Goal: Task Accomplishment & Management: Use online tool/utility

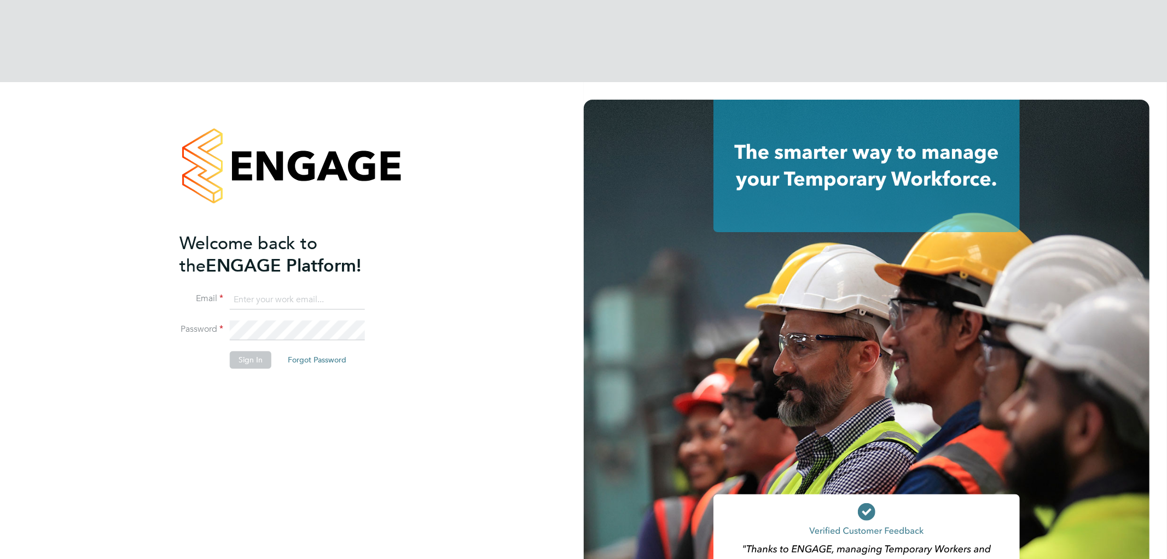
type input "vistry@caval.co.uk"
click at [248, 351] on button "Sign In" at bounding box center [251, 360] width 42 height 18
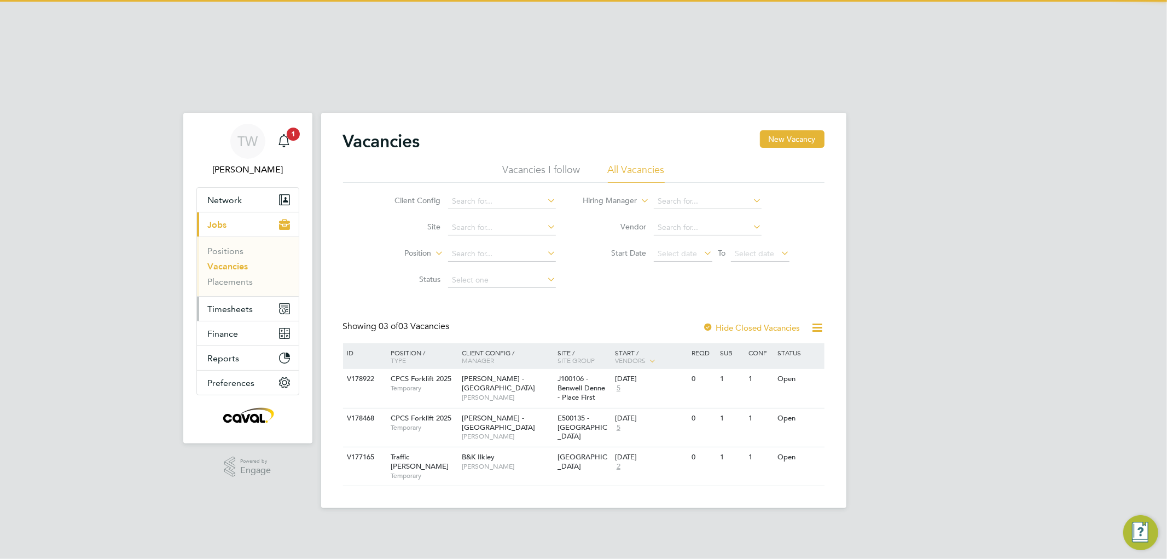
drag, startPoint x: 237, startPoint y: 221, endPoint x: 236, endPoint y: 228, distance: 7.7
click at [238, 297] on button "Timesheets" at bounding box center [248, 309] width 102 height 24
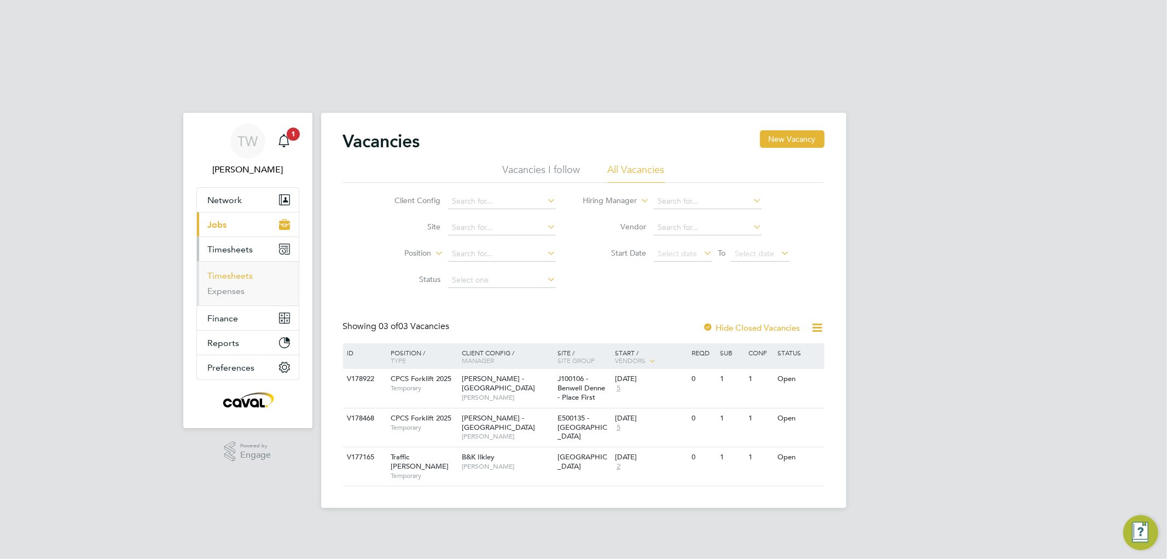
click at [236, 270] on li "Timesheets" at bounding box center [249, 277] width 82 height 15
click at [238, 270] on link "Timesheets" at bounding box center [230, 275] width 45 height 10
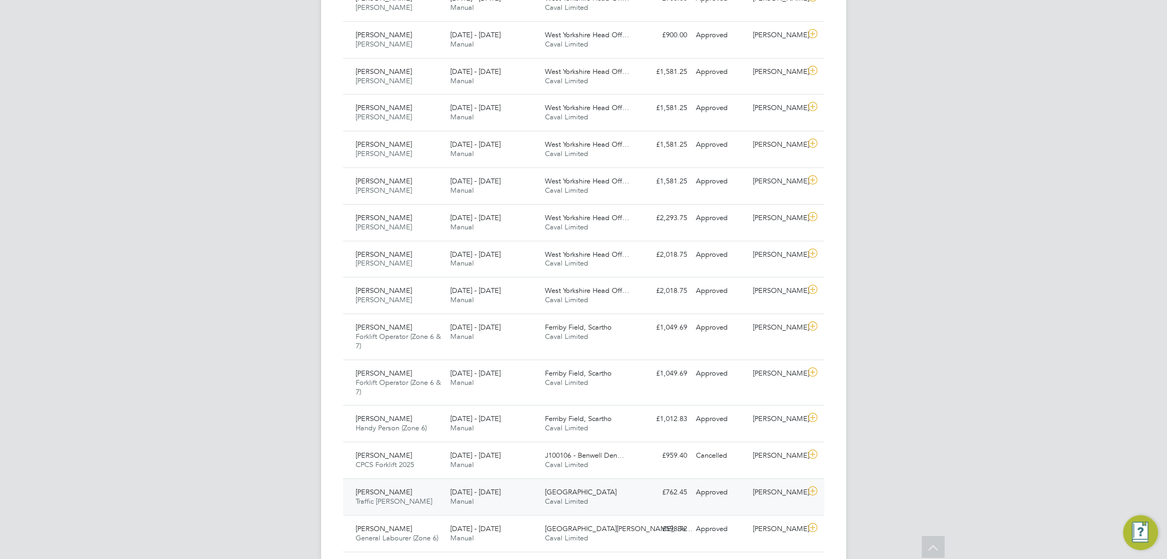
click at [641, 478] on div "[PERSON_NAME] Traffic [PERSON_NAME] [DATE] - [DATE] [DATE] - [DATE] Manual [GEO…" at bounding box center [584, 496] width 482 height 37
